Goal: Task Accomplishment & Management: Complete application form

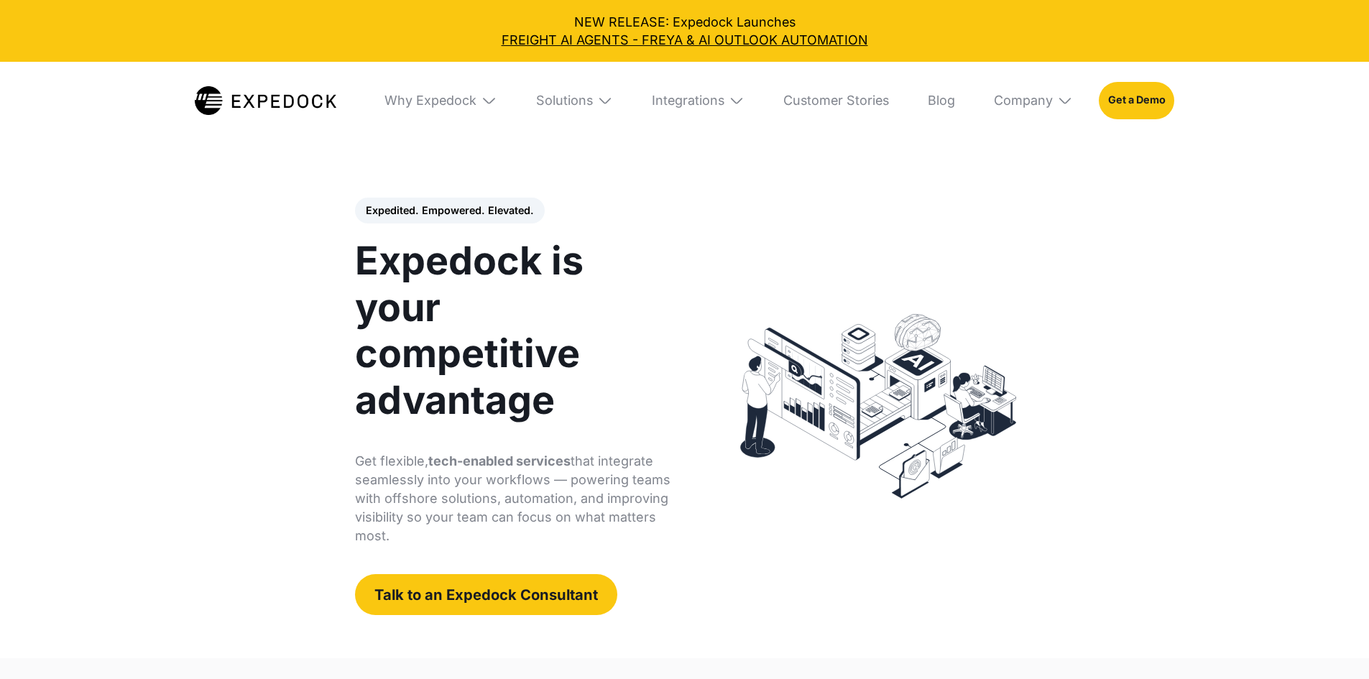
select select
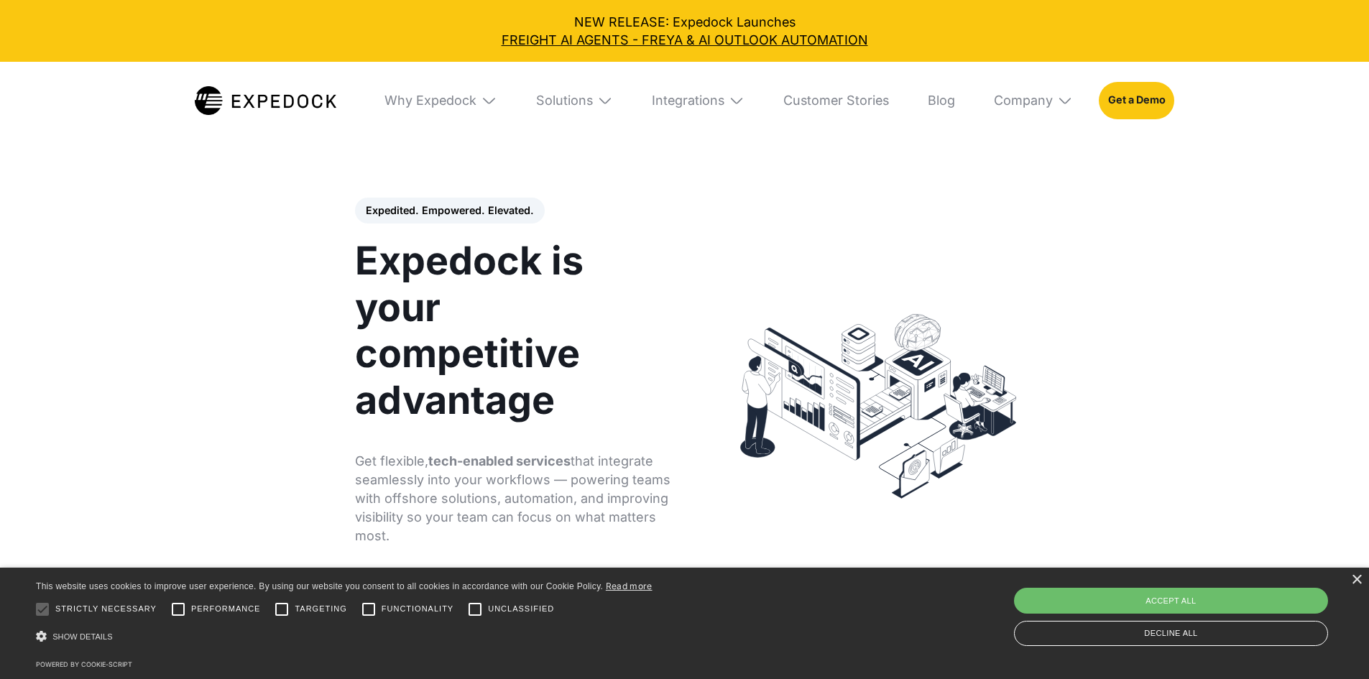
click at [748, 301] on img at bounding box center [878, 406] width 300 height 210
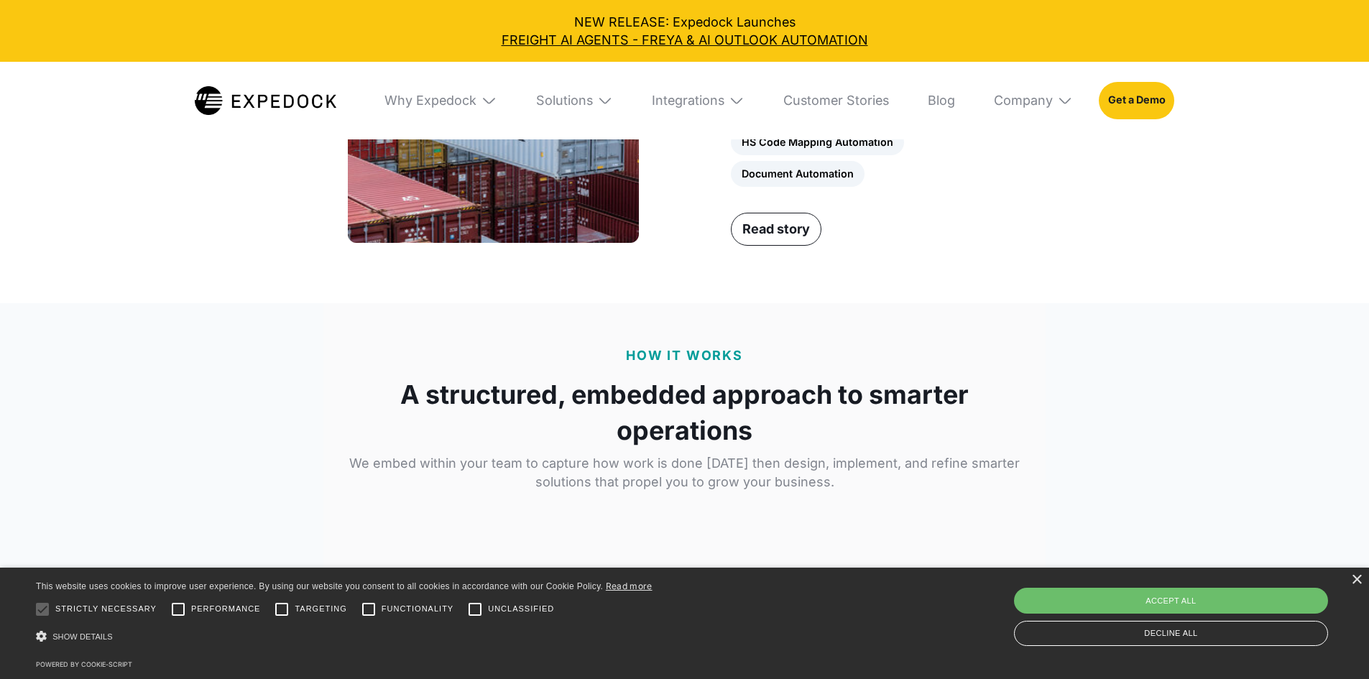
scroll to position [2083, 0]
click at [1165, 628] on div "Decline all" at bounding box center [1171, 633] width 314 height 25
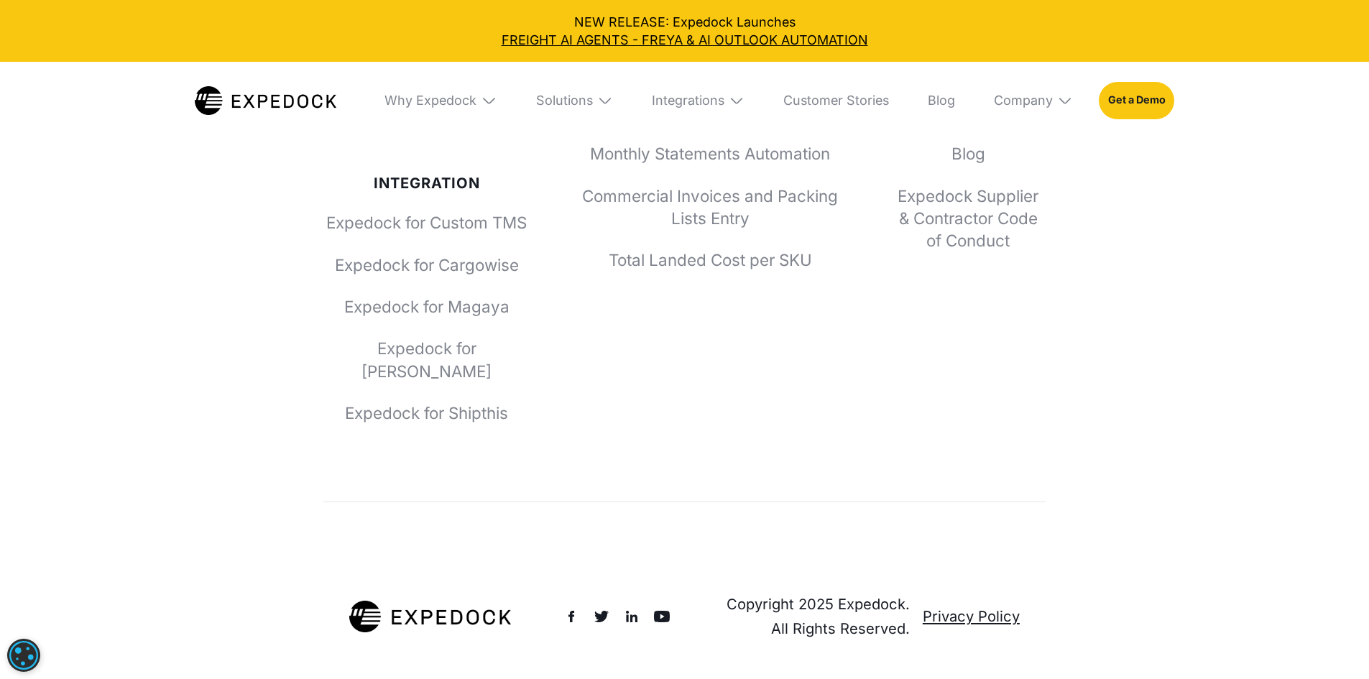
scroll to position [5952, 0]
drag, startPoint x: 340, startPoint y: 294, endPoint x: 488, endPoint y: 302, distance: 148.2
copy h2 "Expedock"
click at [1078, 96] on div "Company" at bounding box center [1033, 101] width 105 height 78
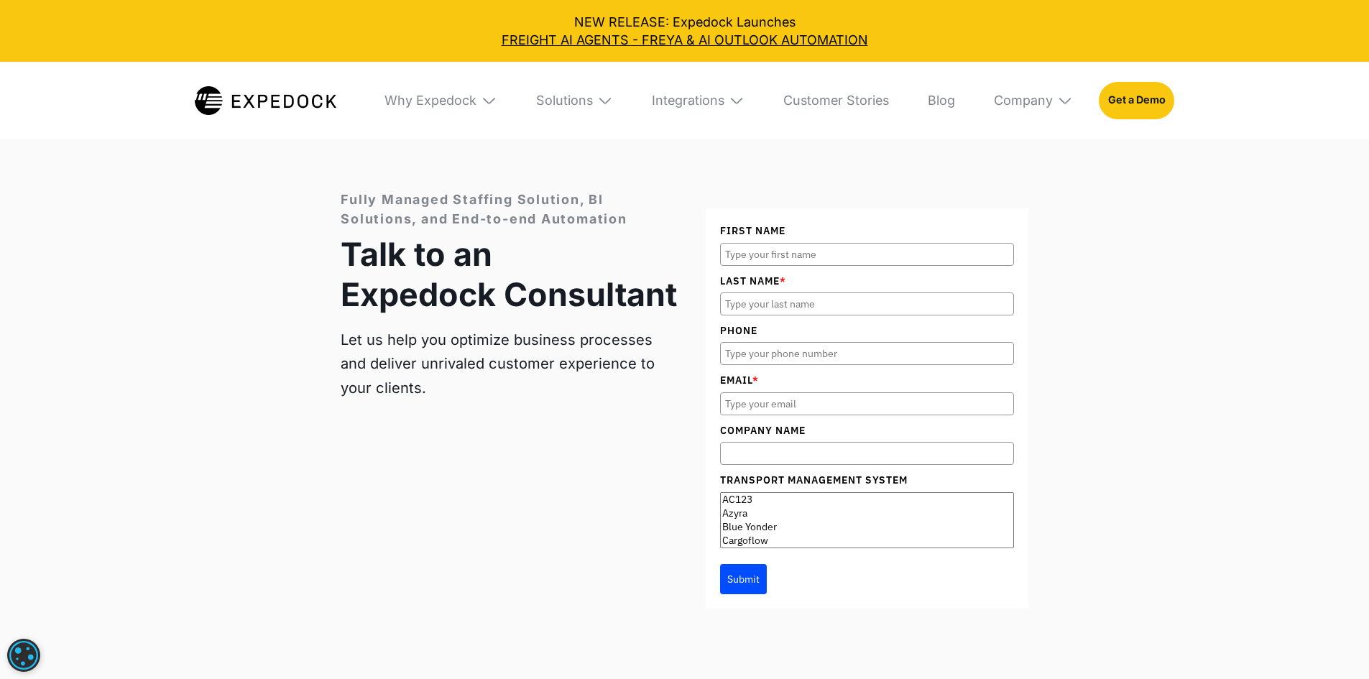
scroll to position [4946, 0]
click at [484, 98] on img at bounding box center [489, 101] width 16 height 16
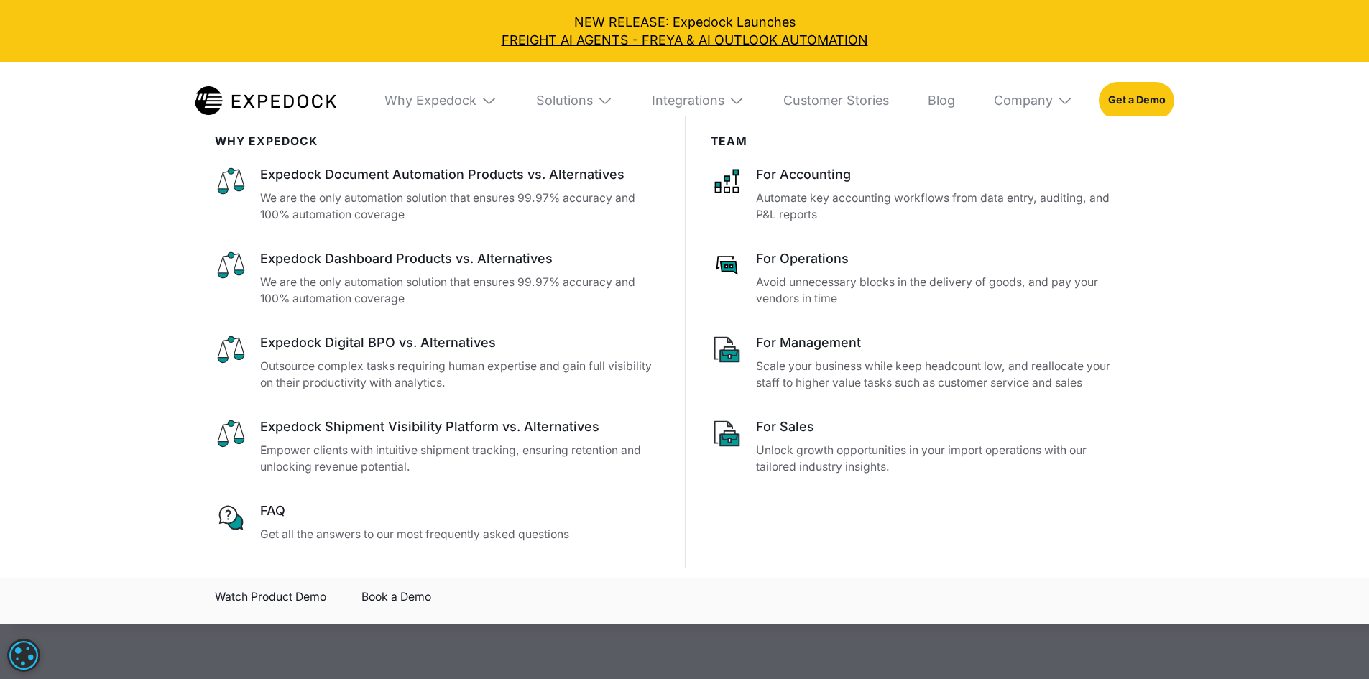
click at [601, 102] on img at bounding box center [605, 101] width 16 height 16
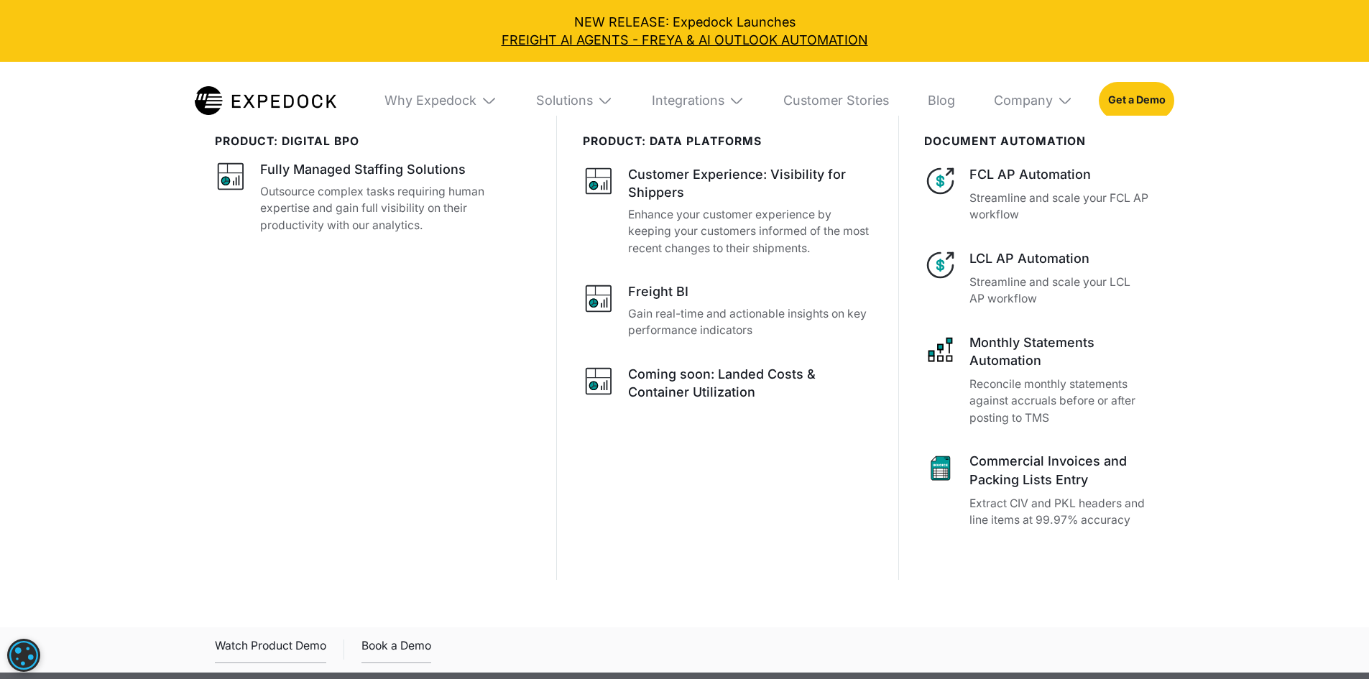
scroll to position [5162, 0]
click at [757, 101] on div "Integrations" at bounding box center [698, 101] width 119 height 78
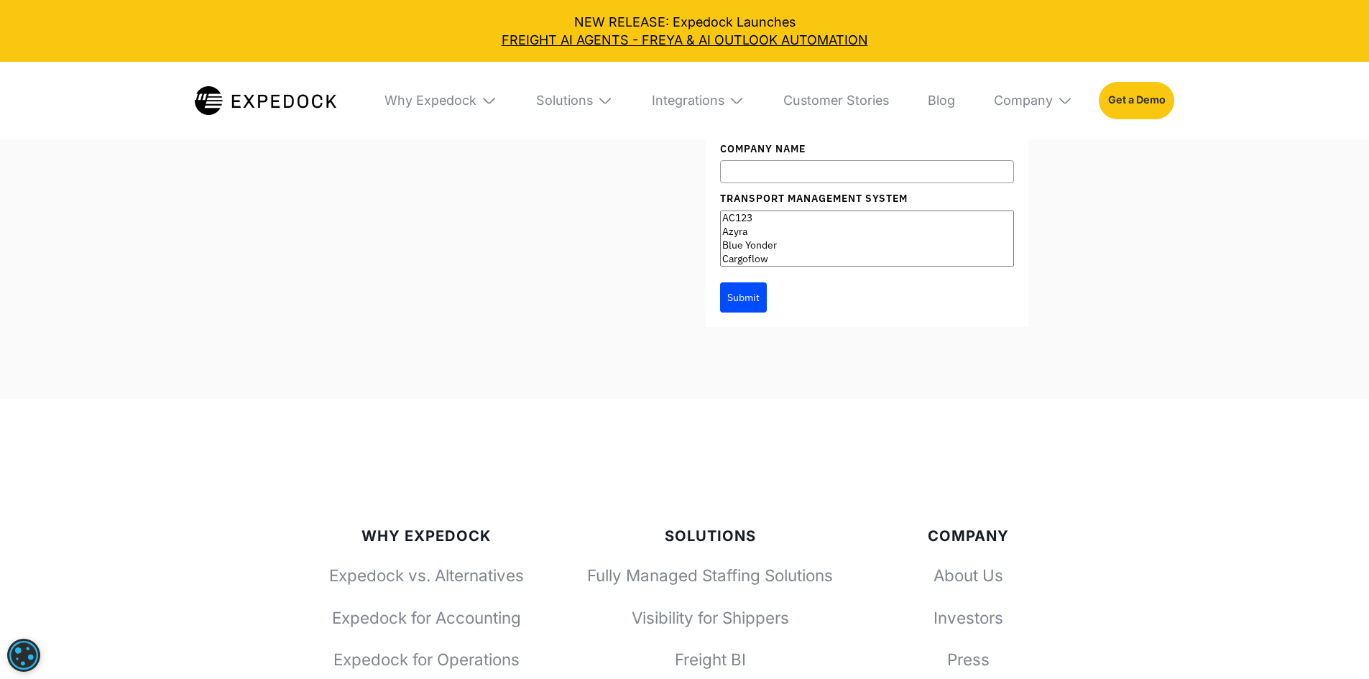
click at [1174, 91] on link "Get a Demo" at bounding box center [1135, 100] width 75 height 37
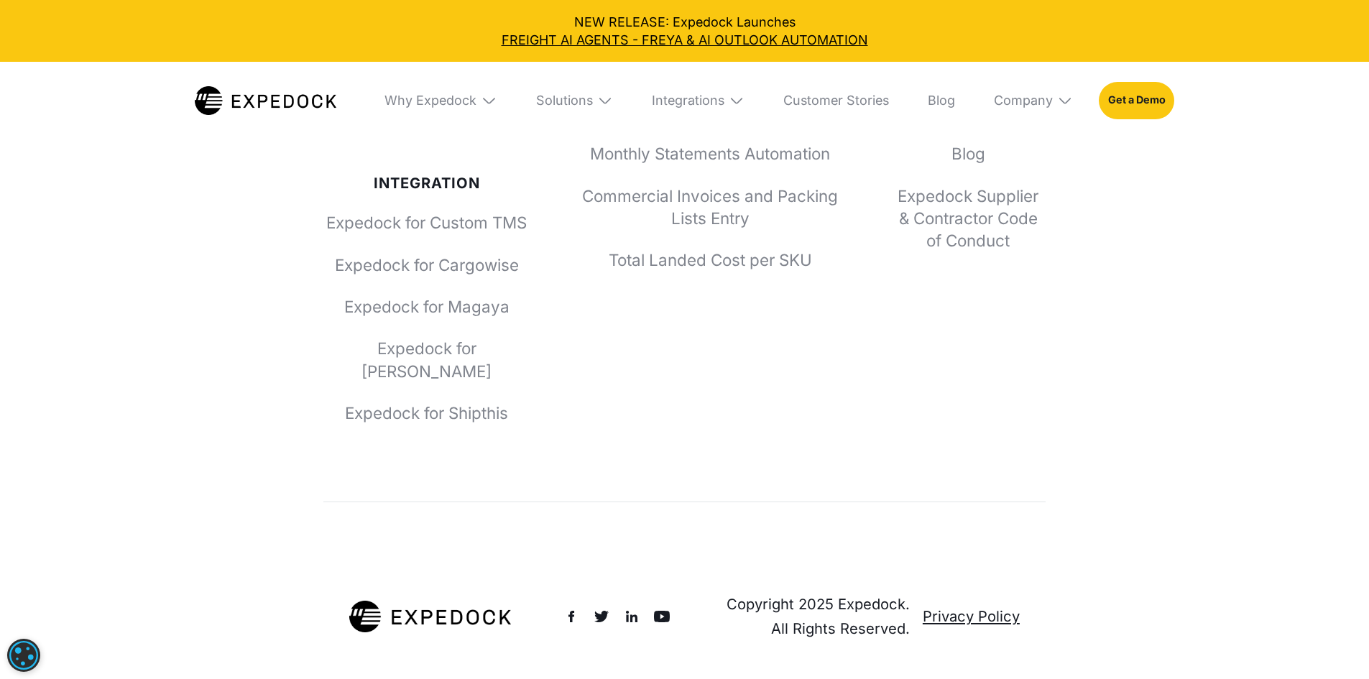
scroll to position [5954, 0]
type input "shaggy"
type input "[PERSON_NAME]"
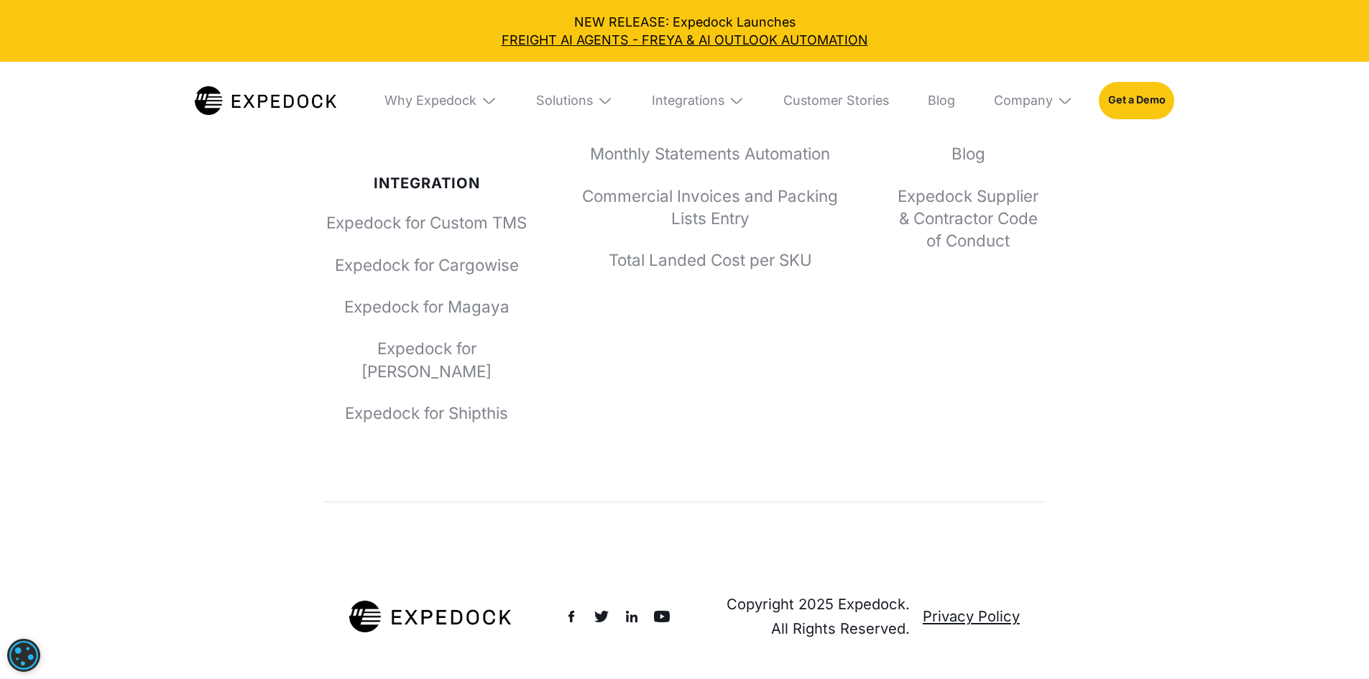
type input "3239222227"
type input "[EMAIL_ADDRESS][DOMAIN_NAME]"
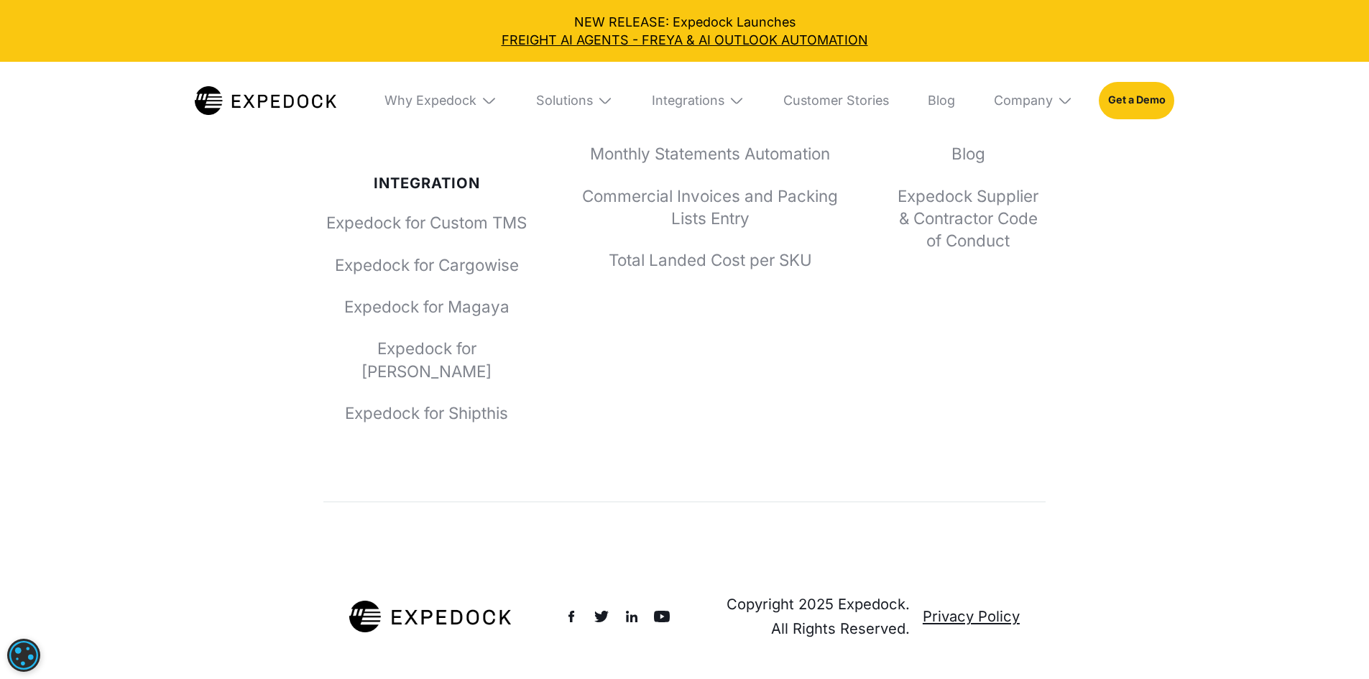
type input "Best Bay Logistics"
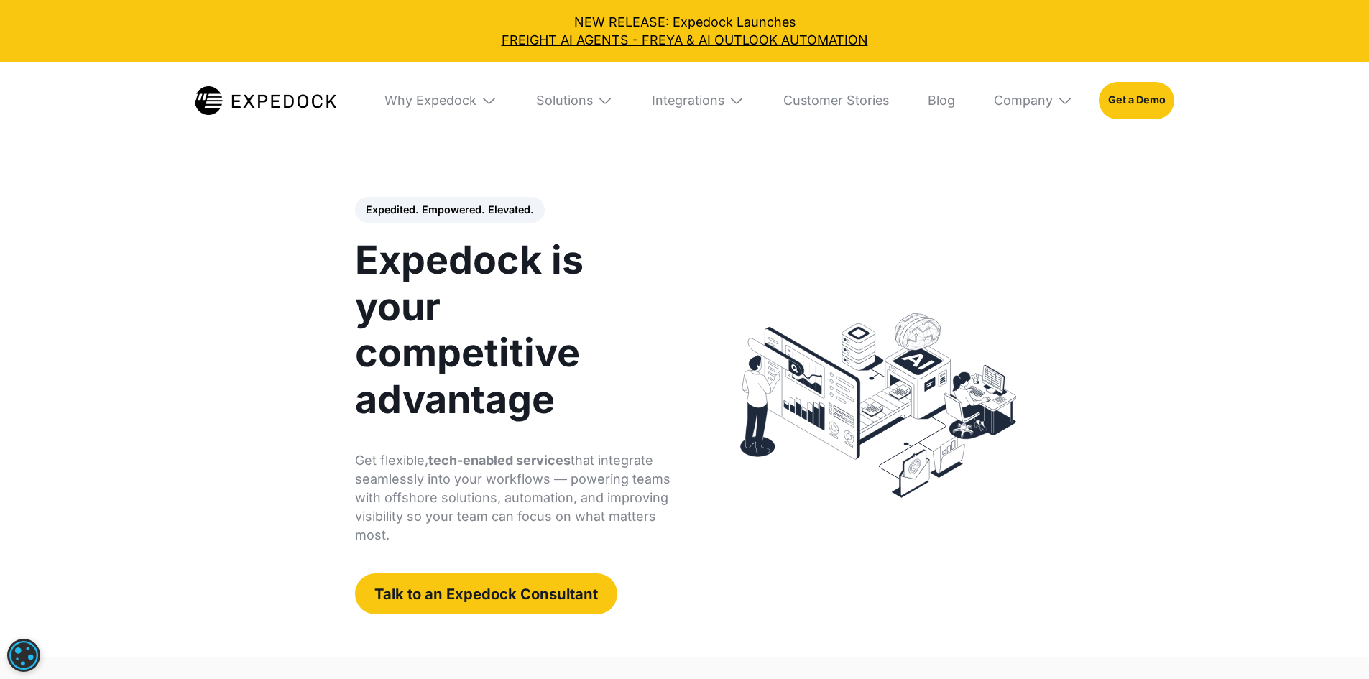
scroll to position [0, 0]
